Goal: Information Seeking & Learning: Learn about a topic

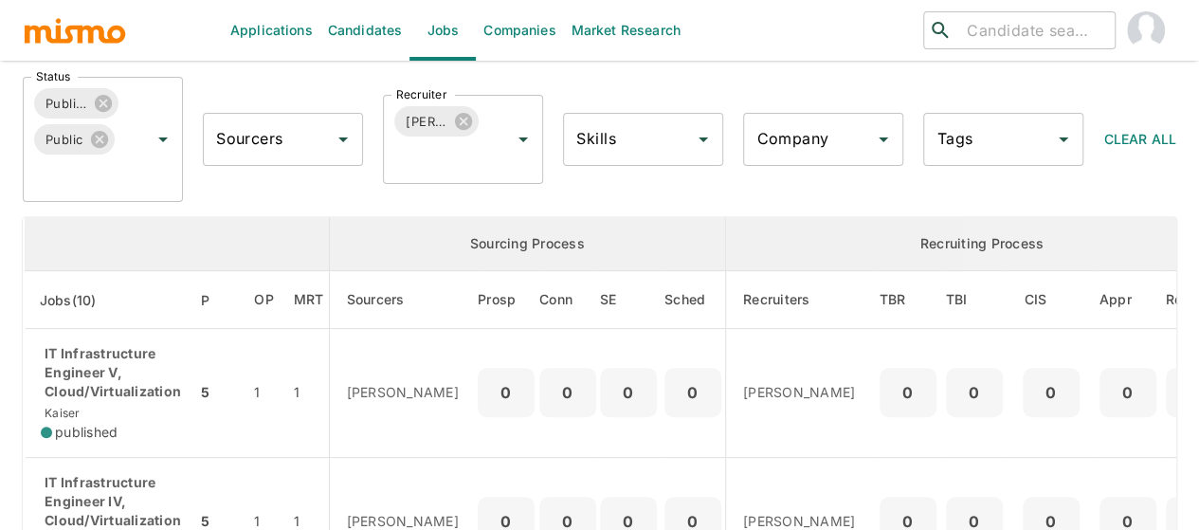
scroll to position [182, 0]
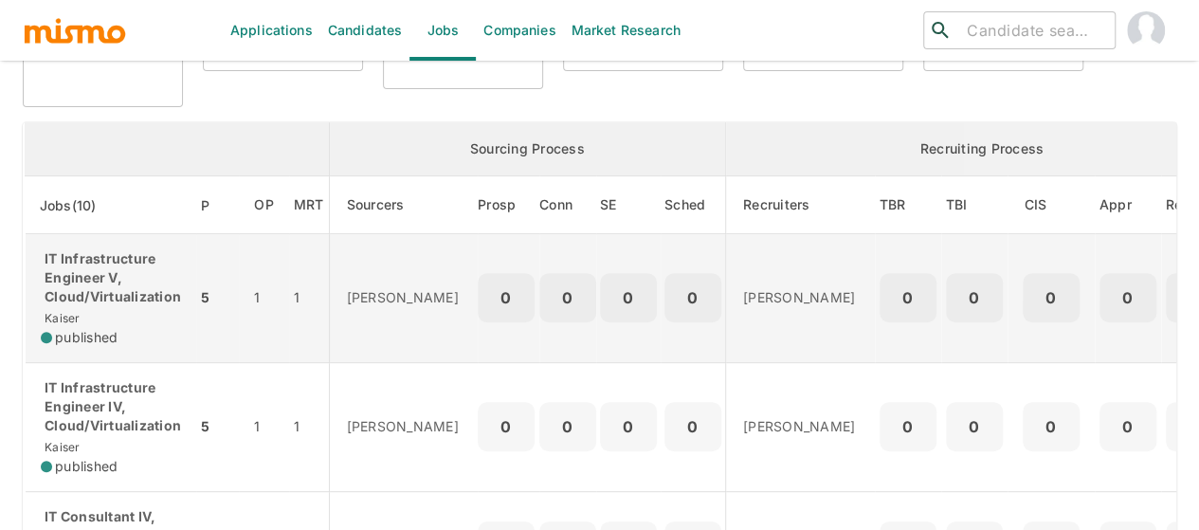
click at [83, 298] on p "IT Infrastructure Engineer V, Cloud/Virtualization" at bounding box center [111, 277] width 140 height 57
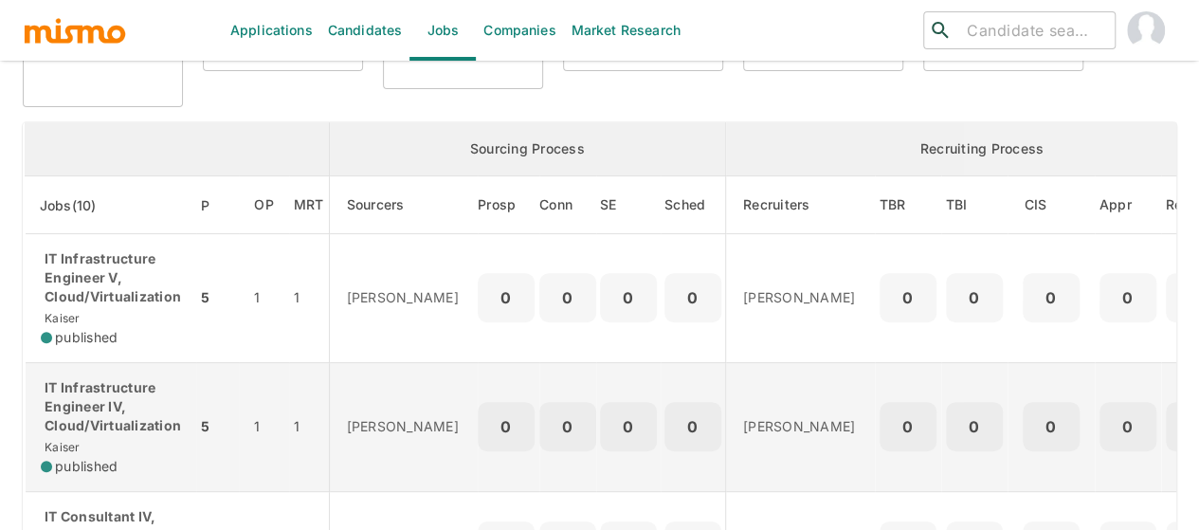
click at [85, 415] on p "IT Infrastructure Engineer IV, Cloud/Virtualization" at bounding box center [111, 406] width 140 height 57
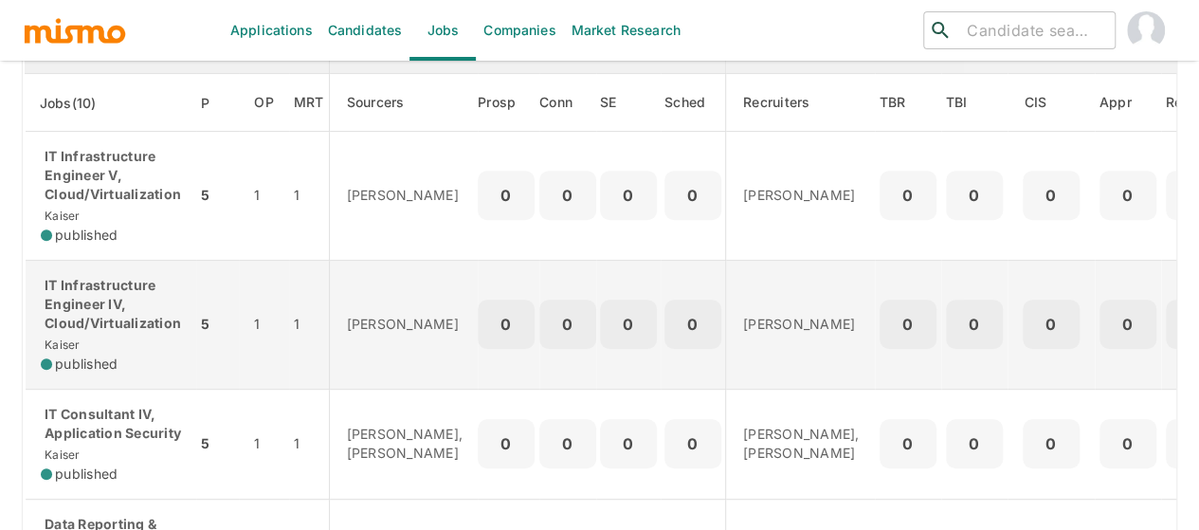
scroll to position [466, 0]
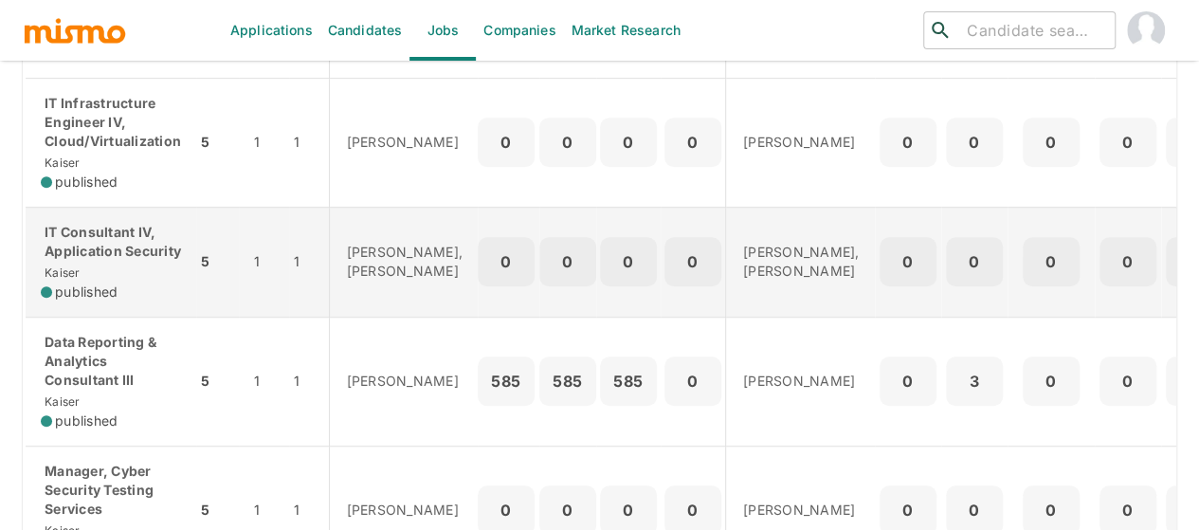
click at [89, 247] on p "IT Consultant IV, Application Security" at bounding box center [111, 242] width 140 height 38
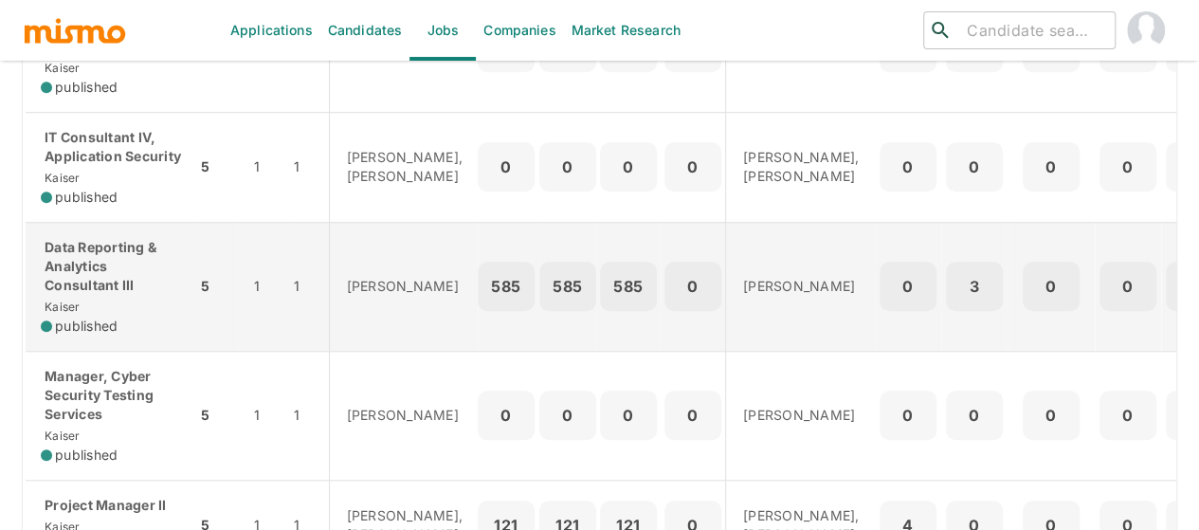
click at [104, 295] on p "Data Reporting & Analytics Consultant III" at bounding box center [111, 266] width 140 height 57
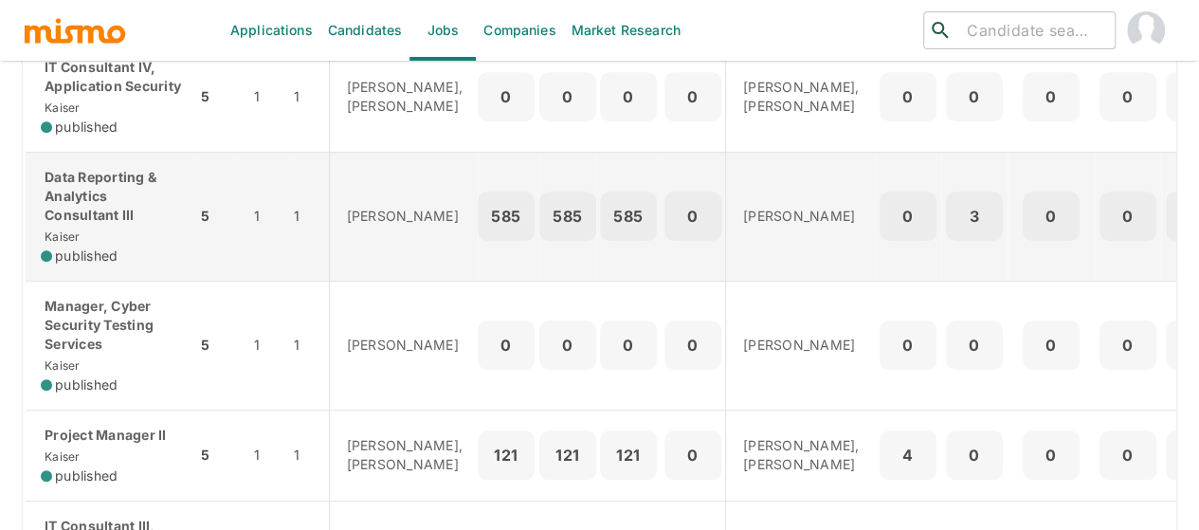
scroll to position [750, 0]
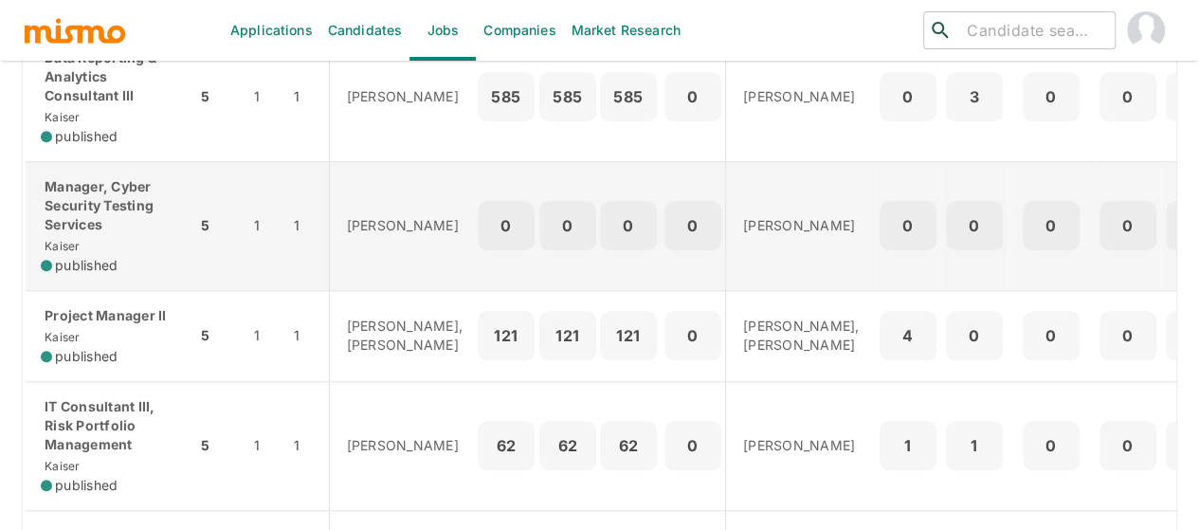
click at [112, 257] on div "Manager, Cyber Security Testing Services Kaiser published" at bounding box center [111, 226] width 140 height 98
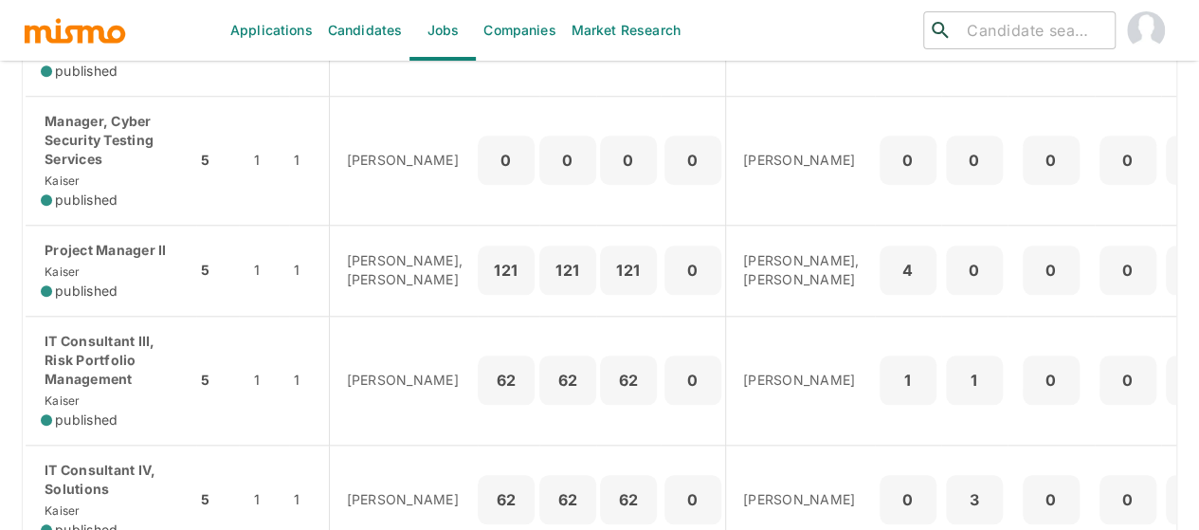
scroll to position [845, 0]
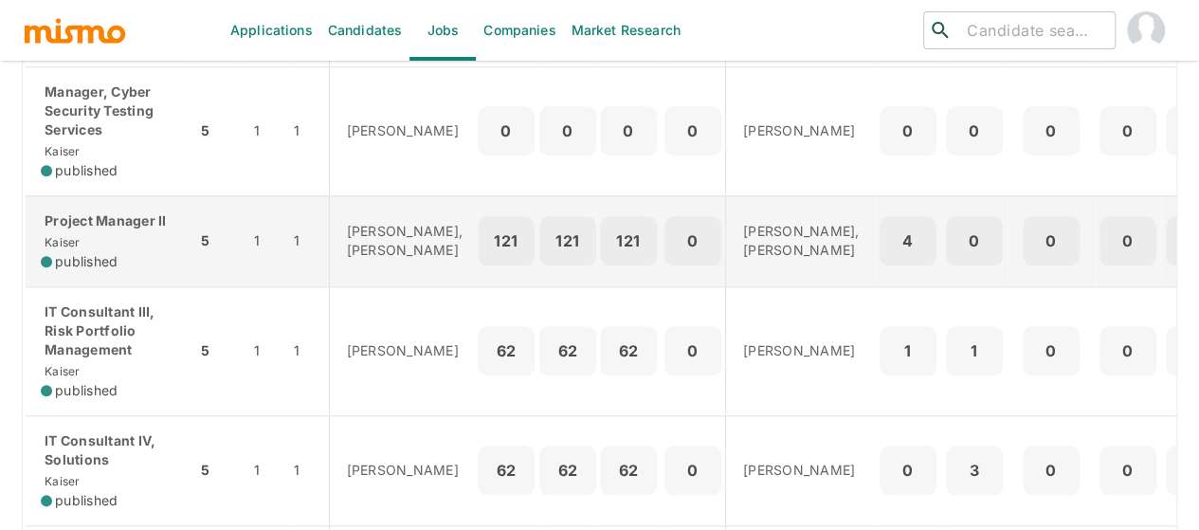
click at [100, 264] on div "Project Manager II Kaiser published" at bounding box center [111, 241] width 140 height 60
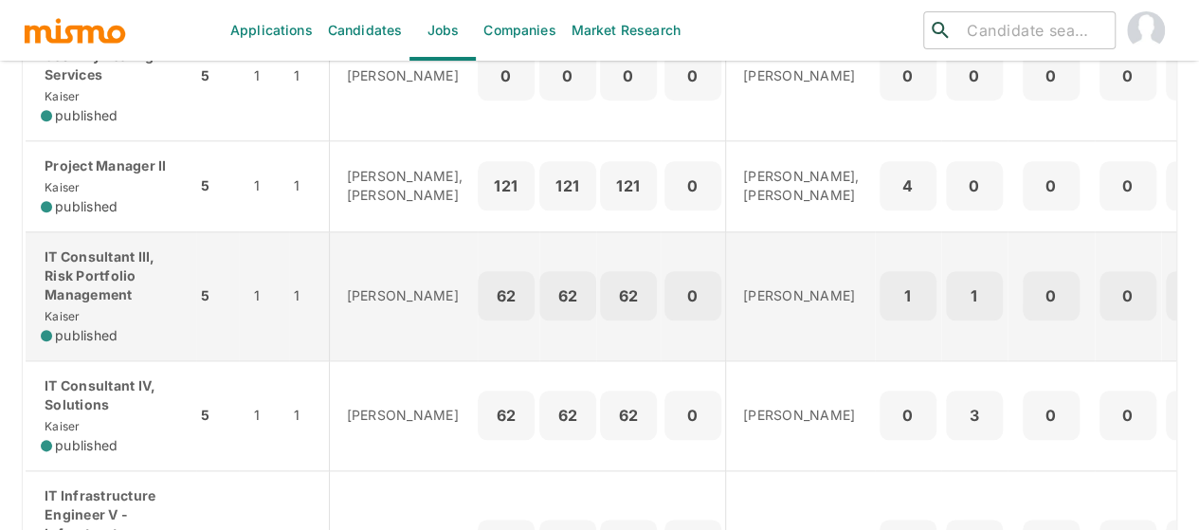
scroll to position [940, 0]
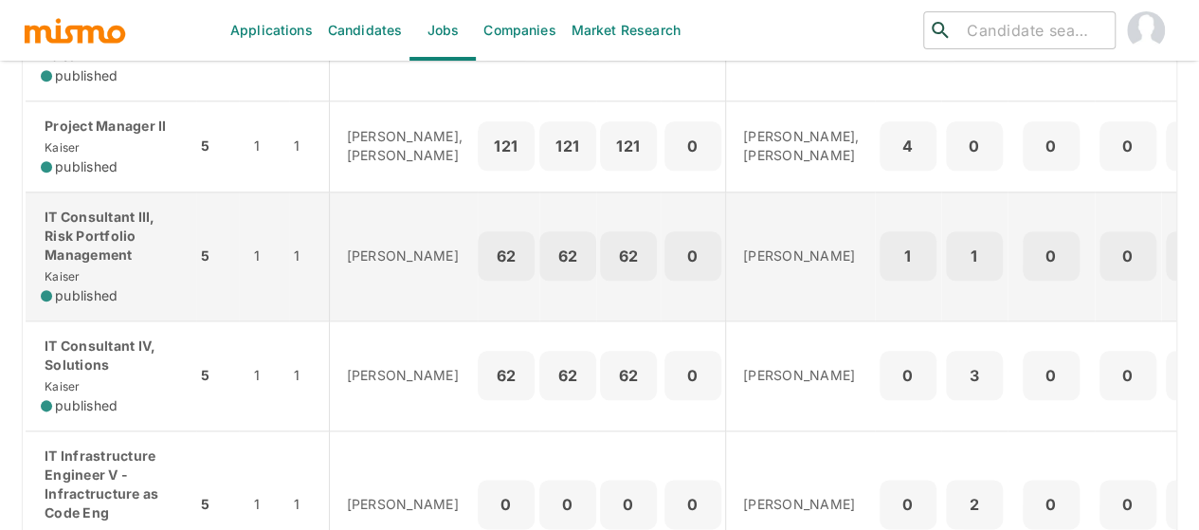
click at [102, 264] on p "IT Consultant III, Risk Portfolio Management" at bounding box center [111, 236] width 140 height 57
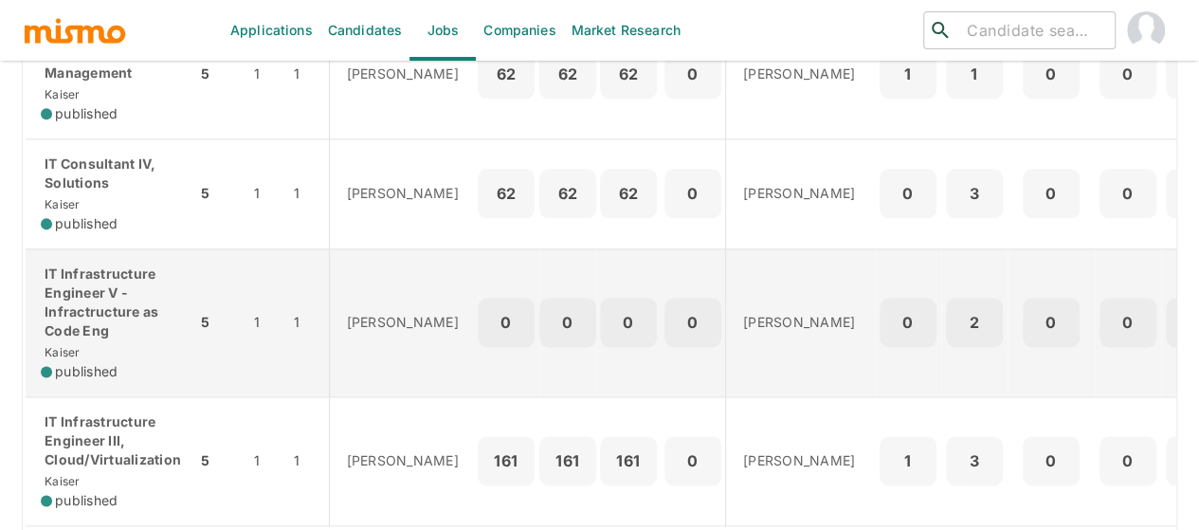
scroll to position [1129, 0]
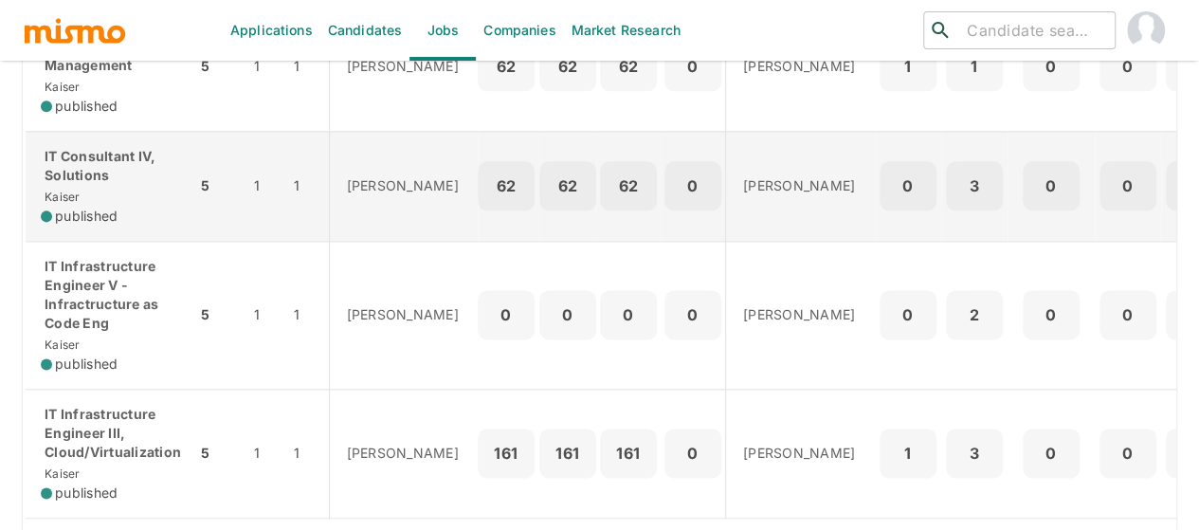
click at [99, 185] on p "IT Consultant IV, Solutions" at bounding box center [111, 166] width 140 height 38
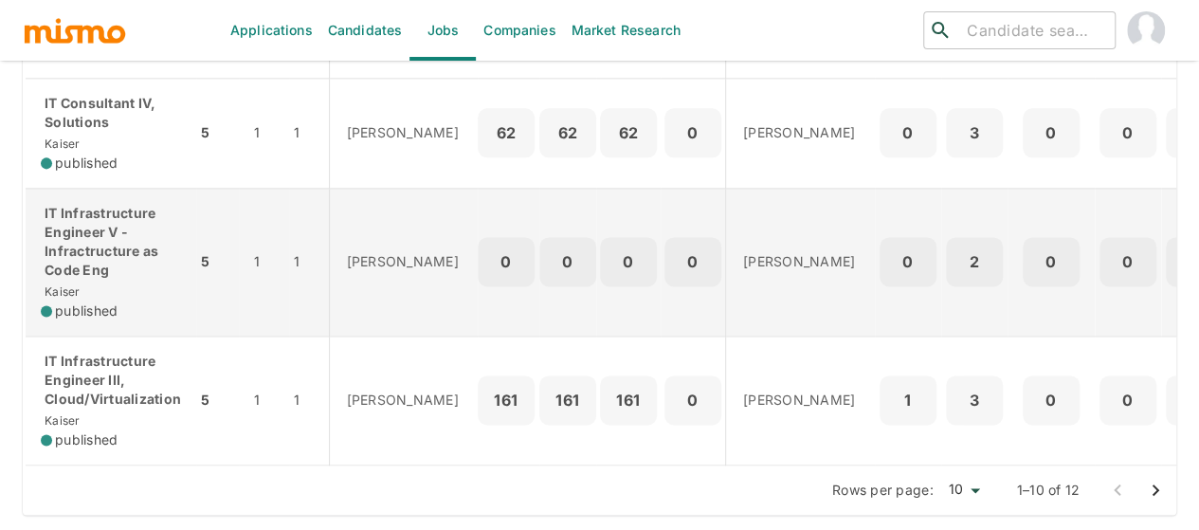
scroll to position [1224, 0]
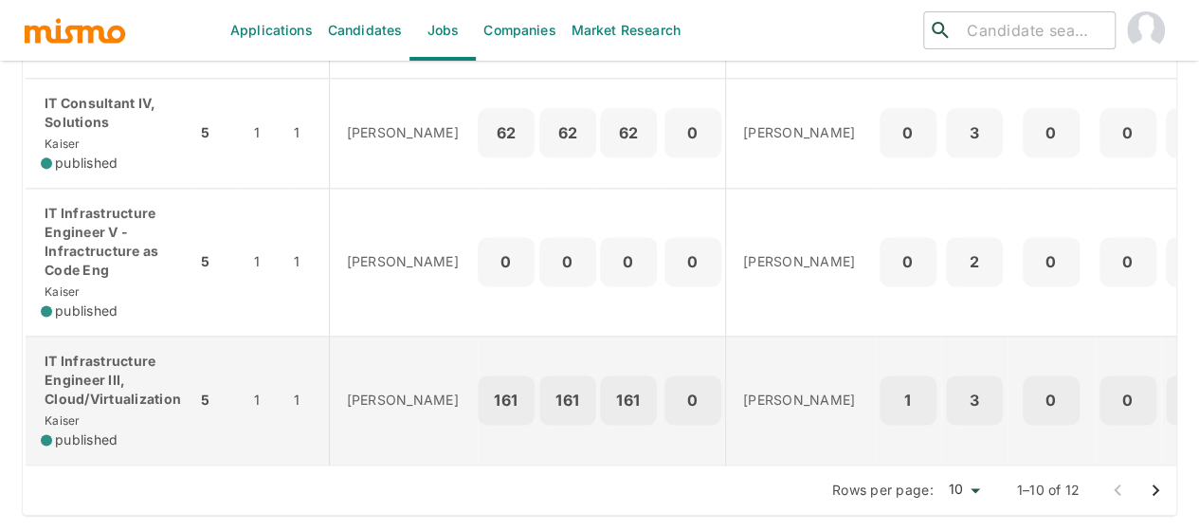
click at [83, 387] on p "IT Infrastructure Engineer III, Cloud/Virtualization" at bounding box center [111, 380] width 140 height 57
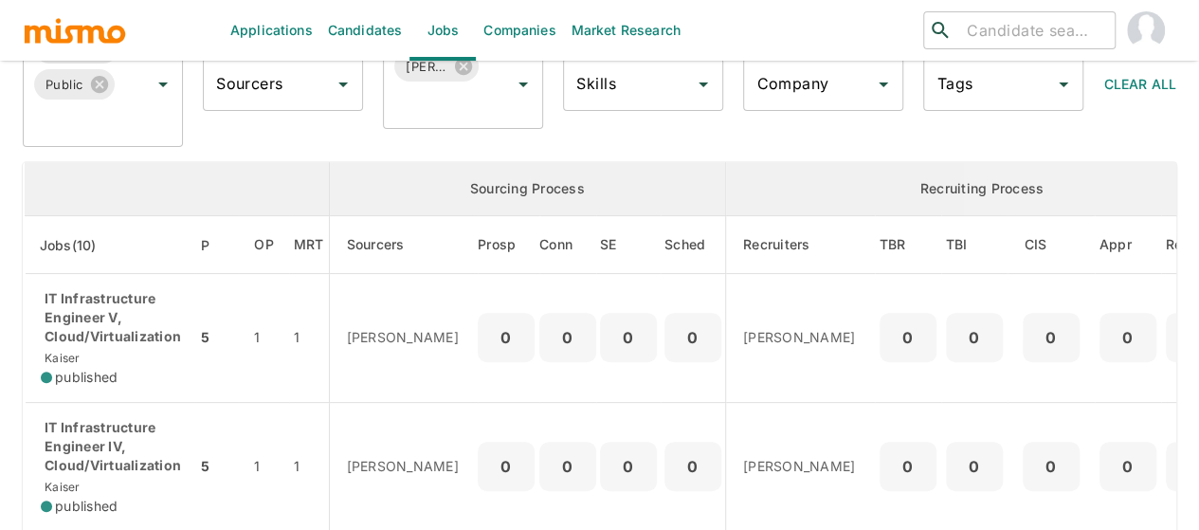
scroll to position [0, 0]
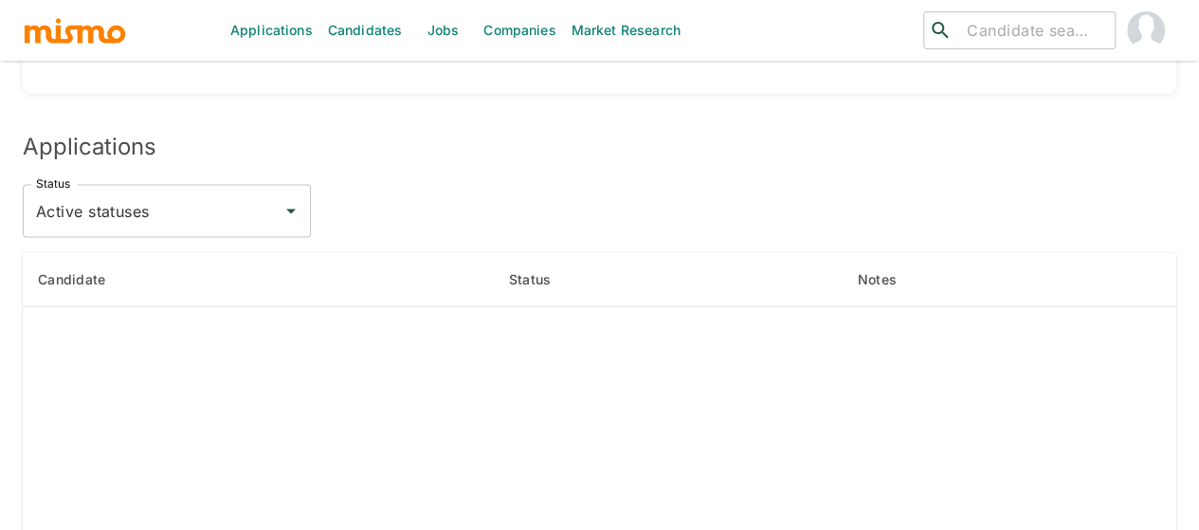
scroll to position [1421, 0]
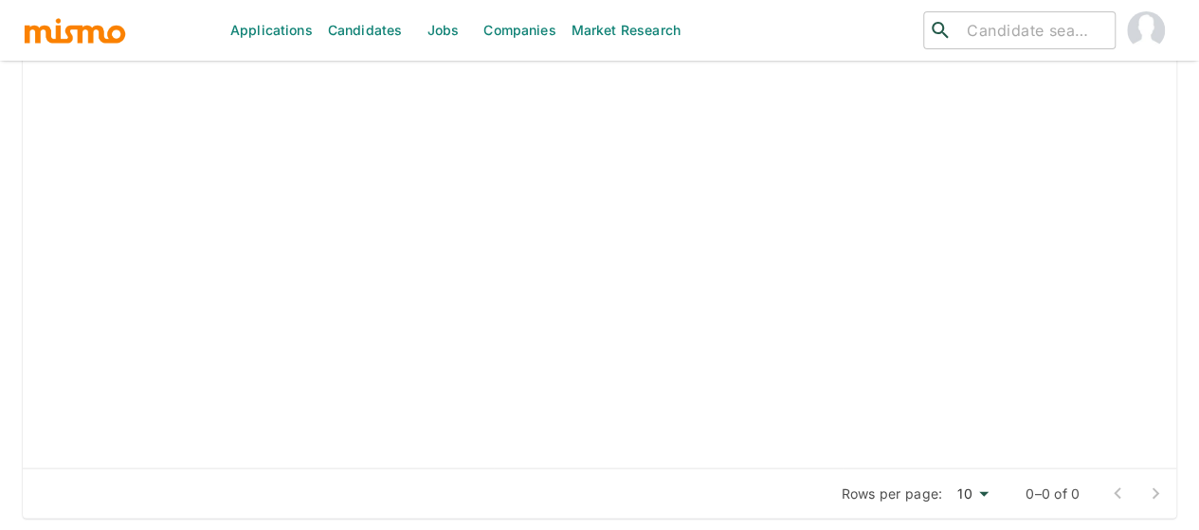
scroll to position [2018, 0]
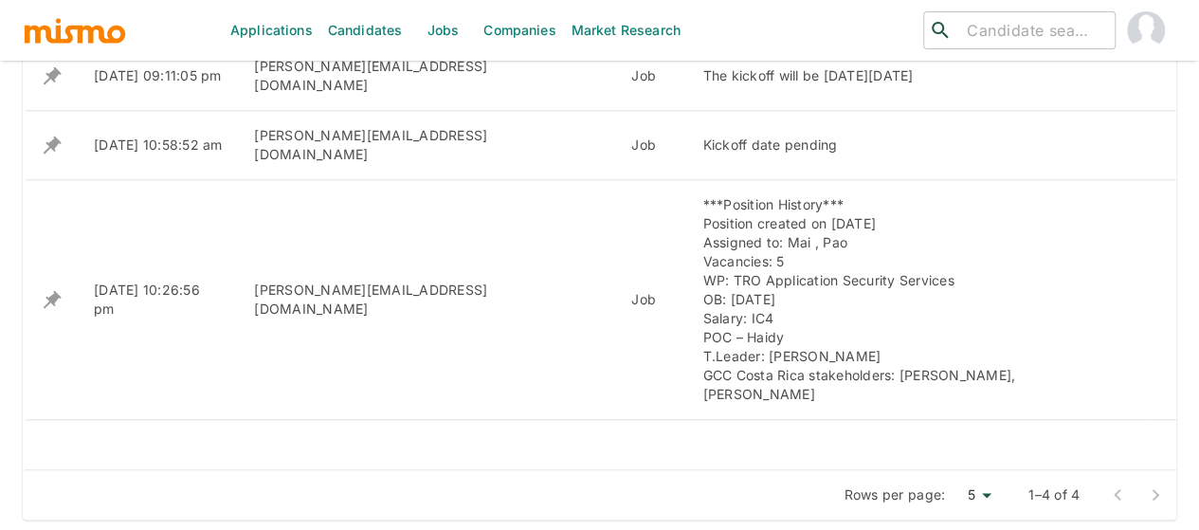
scroll to position [1042, 0]
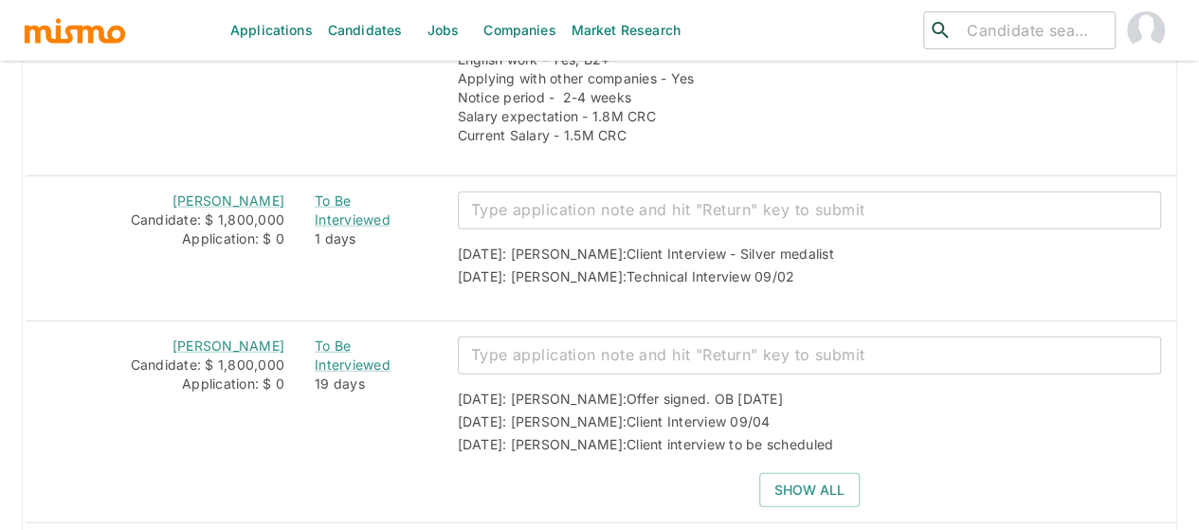
scroll to position [2464, 0]
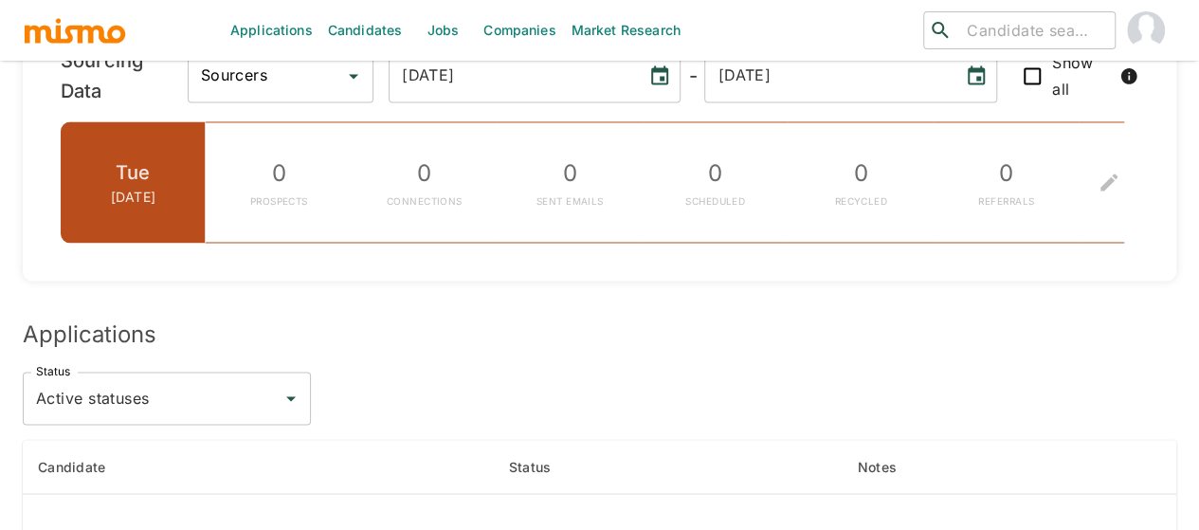
scroll to position [1706, 0]
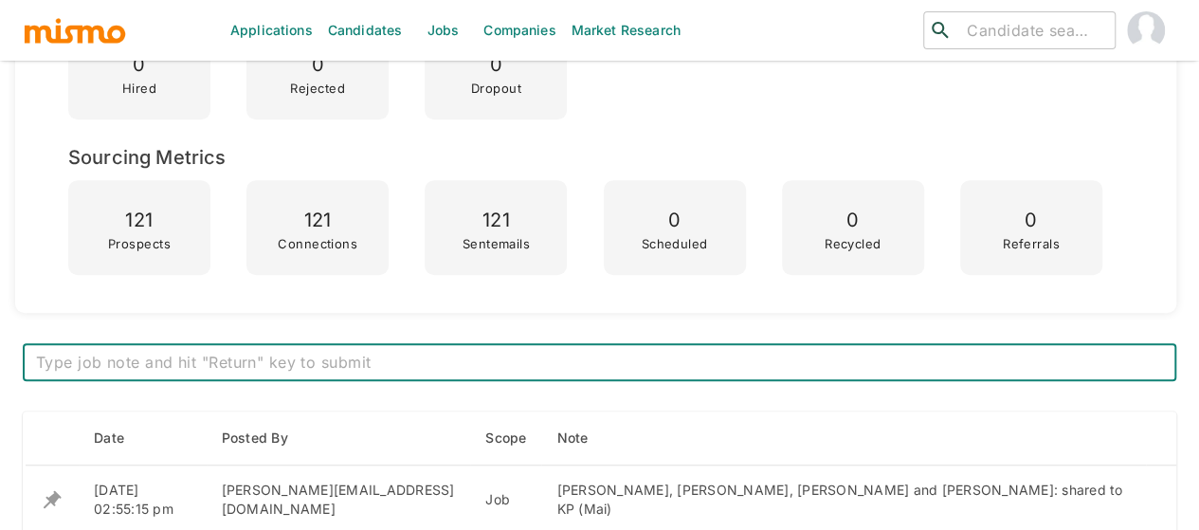
scroll to position [682, 0]
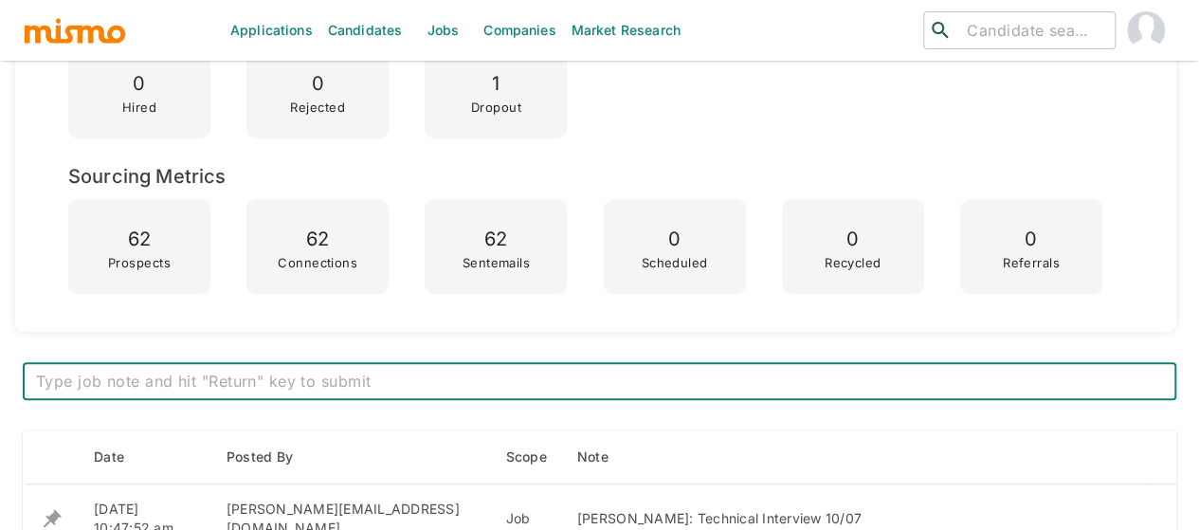
scroll to position [758, 0]
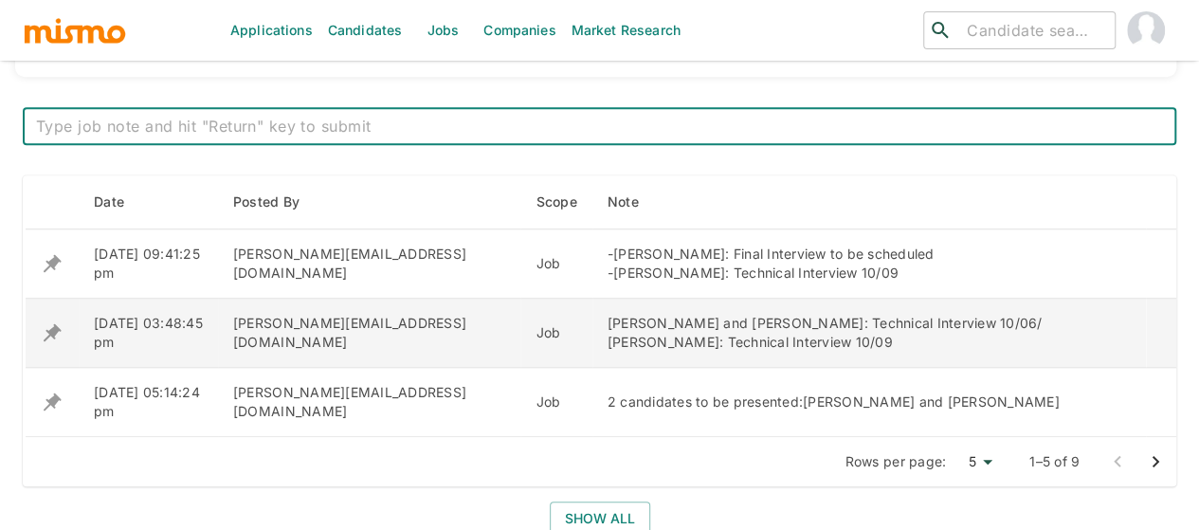
scroll to position [758, 0]
